Goal: Check status: Check status

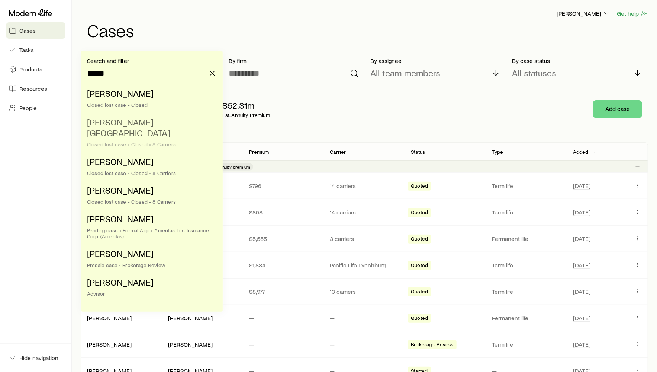
click at [140, 115] on li "[PERSON_NAME] lost case • Closed • 8 Carriers" at bounding box center [149, 133] width 125 height 39
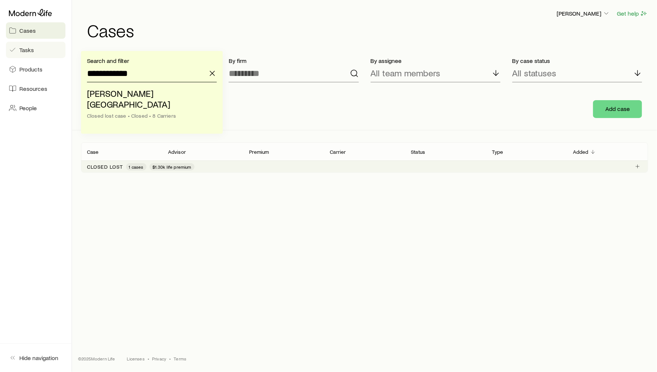
drag, startPoint x: 136, startPoint y: 80, endPoint x: 49, endPoint y: 51, distance: 91.6
click at [49, 51] on div "**********" at bounding box center [328, 186] width 657 height 372
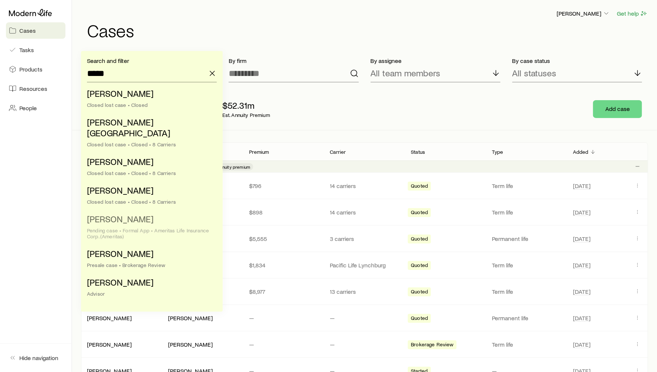
click at [117, 213] on span "[PERSON_NAME]" at bounding box center [120, 218] width 67 height 11
type input "**********"
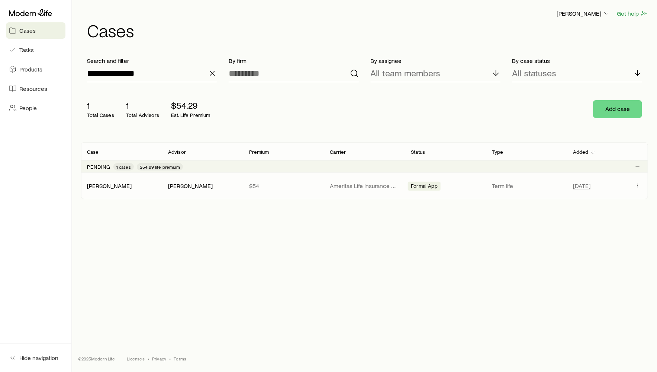
click at [92, 190] on div "[PERSON_NAME] [PERSON_NAME] $54 Ameritas Life Insurance Corp. (Ameritas) Formal…" at bounding box center [364, 186] width 567 height 26
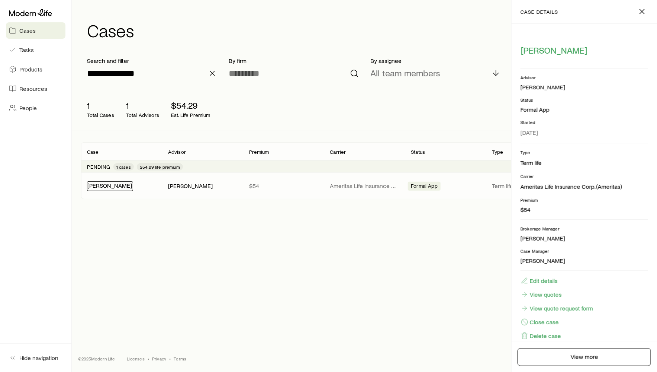
click at [103, 183] on link "[PERSON_NAME]" at bounding box center [109, 185] width 45 height 7
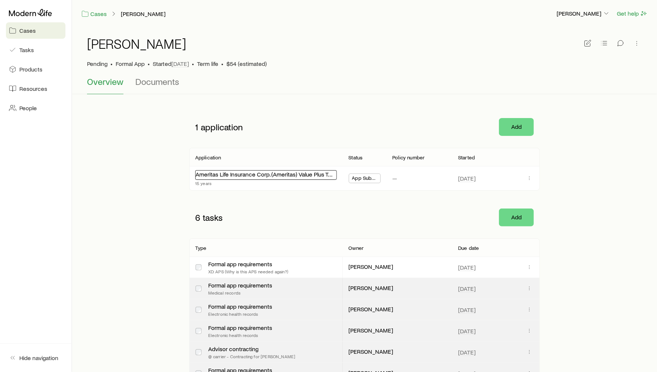
click at [239, 174] on link "Ameritas Life Insurance Corp. (Ameritas) Value Plus Term" at bounding box center [267, 173] width 142 height 7
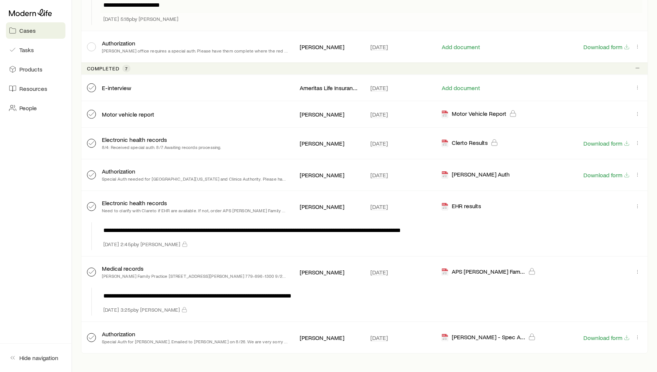
scroll to position [218, 0]
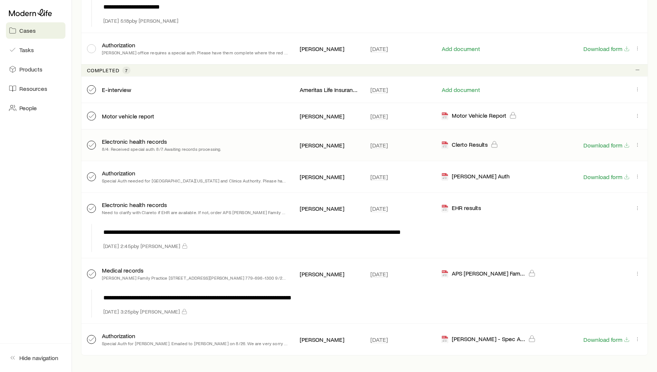
click at [409, 142] on div "[DATE]" at bounding box center [400, 145] width 71 height 9
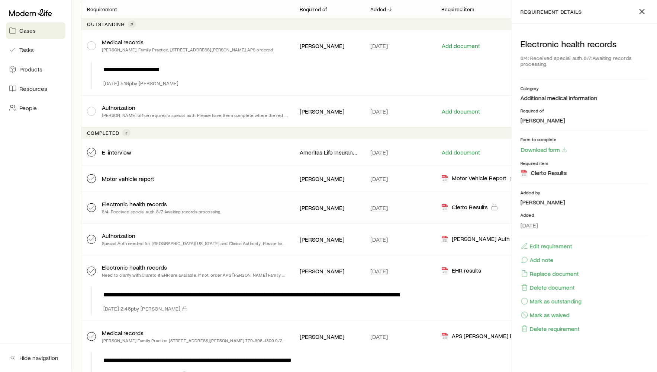
scroll to position [259, 0]
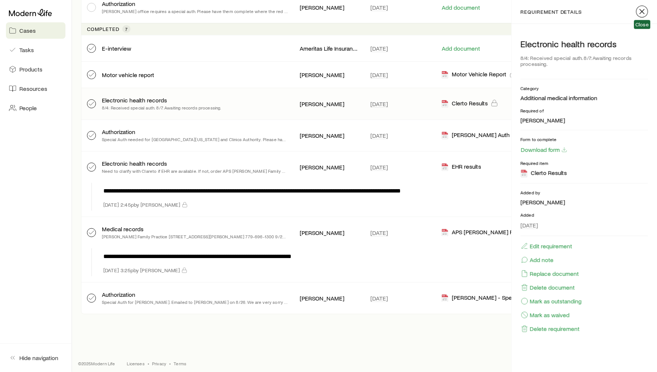
click at [644, 12] on icon "button" at bounding box center [642, 11] width 9 height 9
